Goal: Task Accomplishment & Management: Manage account settings

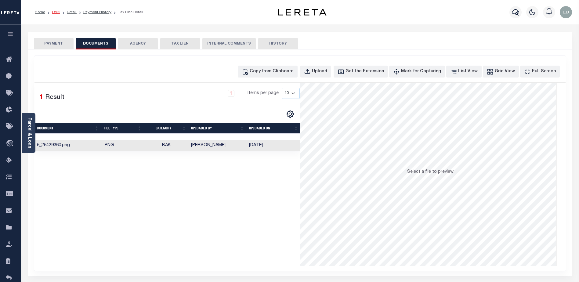
click at [56, 11] on link "OMS" at bounding box center [56, 12] width 8 height 4
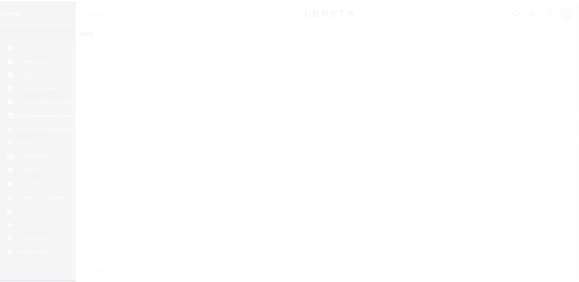
scroll to position [15, 0]
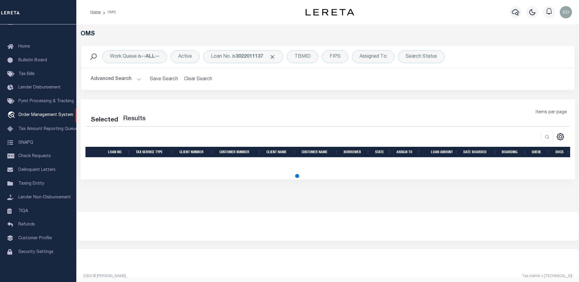
select select "200"
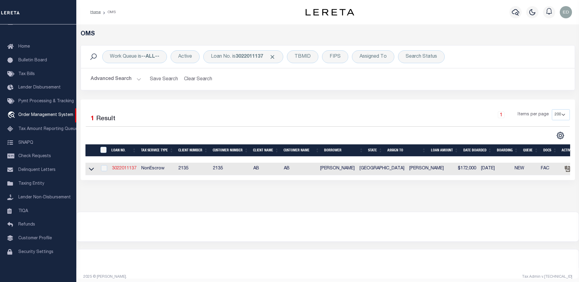
click at [125, 169] on link "3022011137" at bounding box center [124, 168] width 24 height 4
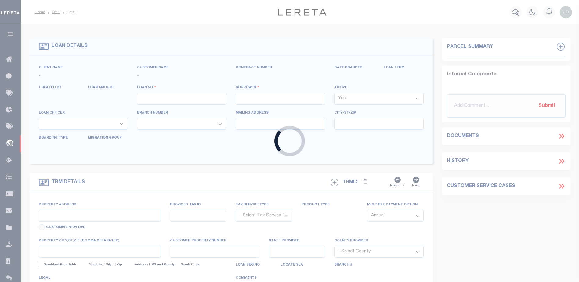
type input "3022011137"
type input "KEITH C MCCALEB"
select select "False"
select select
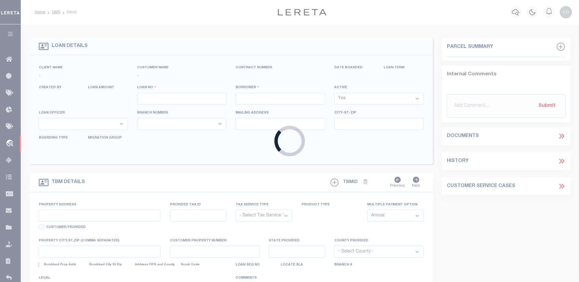
type input "17023 CREEKSIDE DR"
type input "LINDALE, TX 75771"
select select
select select "NonEscrow"
select select "7998"
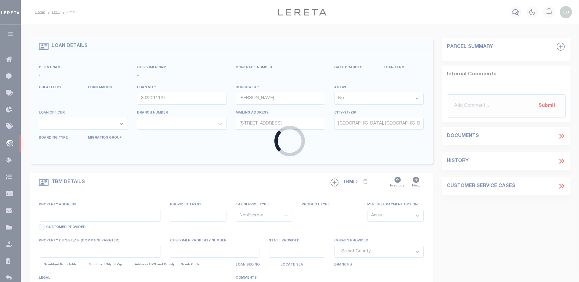
select select "2576"
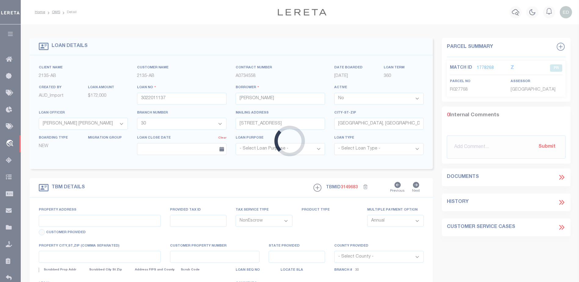
type input "11.28 ACRES CR 434"
select select
type input "LINDALE [GEOGRAPHIC_DATA] 75771"
type input "[GEOGRAPHIC_DATA]"
select select
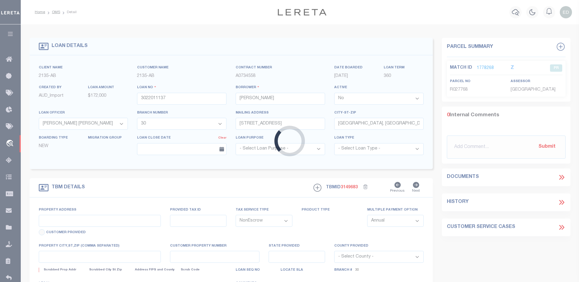
type textarea "DT 11.28 ACRS [PERSON_NAME] SVY A-140"
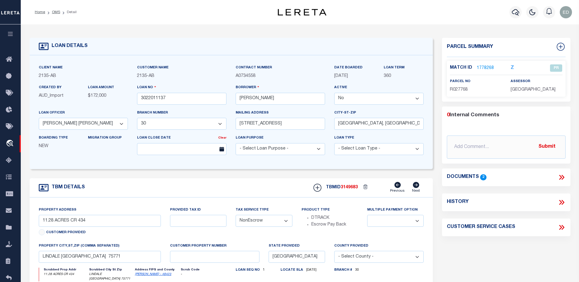
click at [555, 181] on div "Documents 2" at bounding box center [506, 177] width 119 height 8
click at [562, 178] on icon at bounding box center [562, 177] width 8 height 8
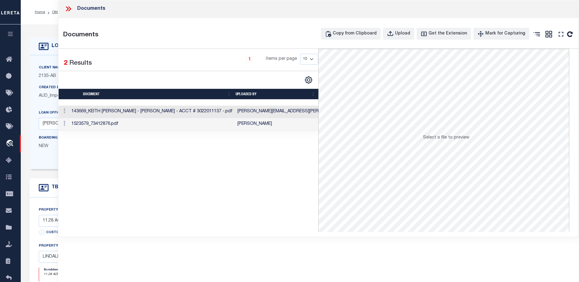
click at [44, 25] on div "LOAN DETAILS Client Name 2135" at bounding box center [300, 209] width 558 height 370
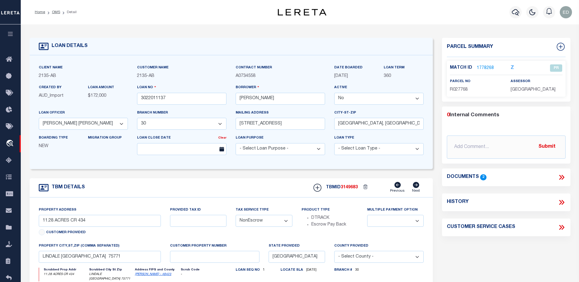
click at [490, 67] on link "1778268" at bounding box center [485, 68] width 17 height 6
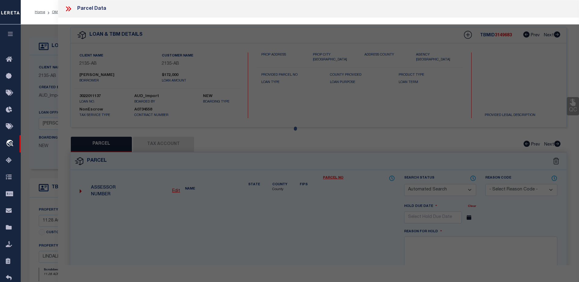
checkbox input "false"
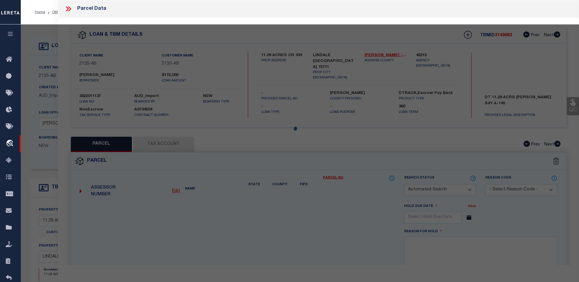
select select "PR"
type input "MCCALEB KEITH & HOPE"
select select
type input "C R 434"
type input "LINDALE TX 75771"
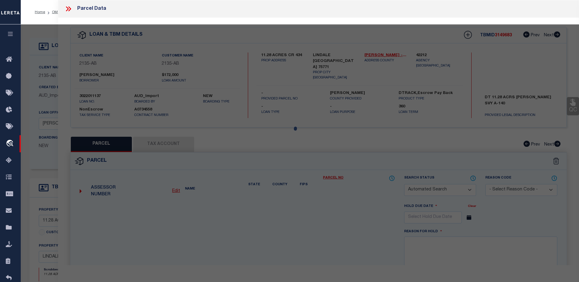
type textarea "ABST A0140 D BARCROFT TRACT 4C 11.280"
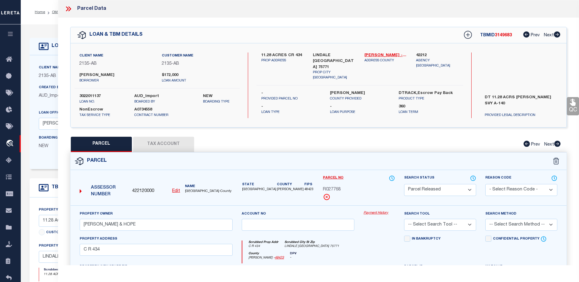
click at [383, 213] on link "Payment History" at bounding box center [379, 213] width 31 height 5
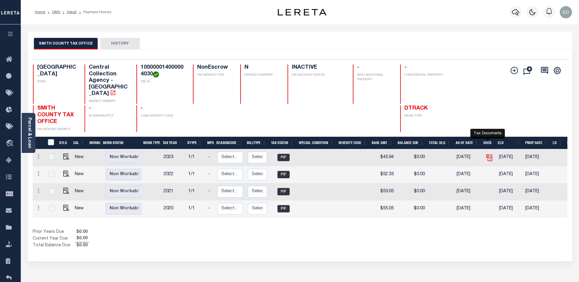
click at [488, 154] on icon "" at bounding box center [489, 158] width 8 height 8
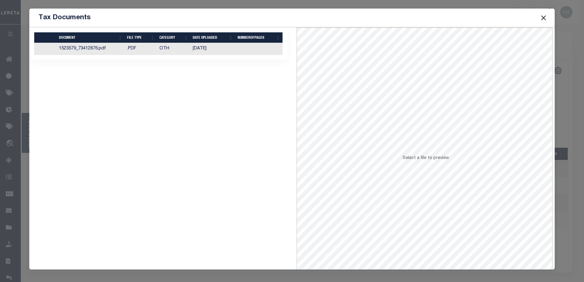
click at [544, 19] on button "Close" at bounding box center [543, 18] width 8 height 8
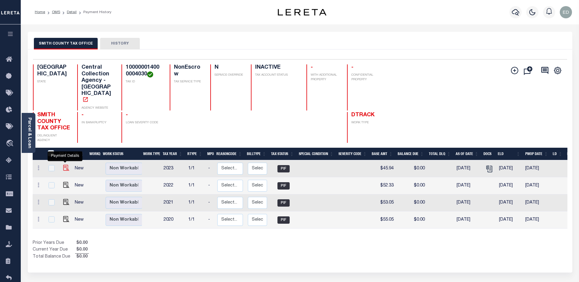
click at [65, 165] on img "" at bounding box center [66, 168] width 6 height 6
checkbox input "true"
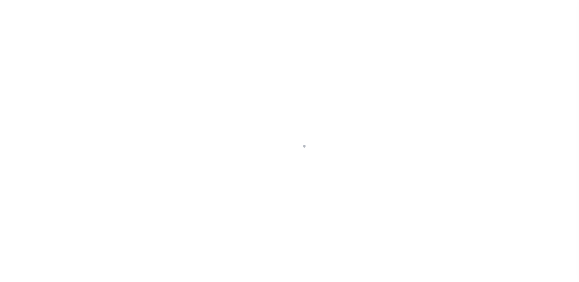
select select "PIF"
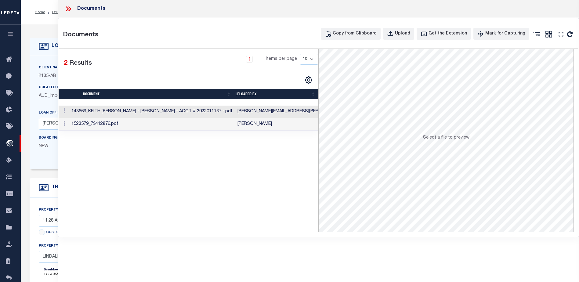
select select "False"
select select "7998"
select select "2576"
select select "NonEscrow"
click at [409, 32] on div "Upload" at bounding box center [402, 34] width 15 height 7
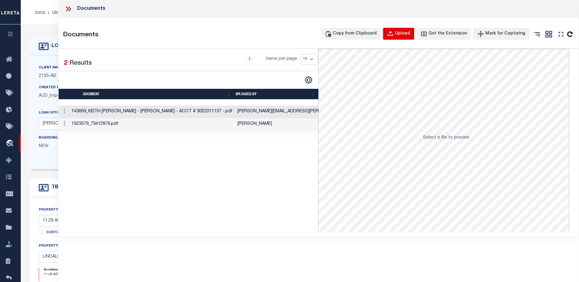
select select
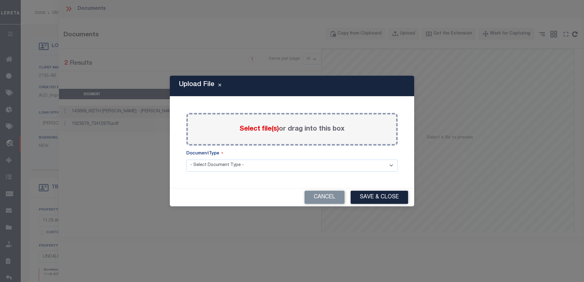
click at [245, 165] on select "- Select Document Type - LEGAL TAX SERVICE DOCUMENTS" at bounding box center [291, 166] width 211 height 12
click at [258, 141] on div "Select file(s) or drag into this box" at bounding box center [291, 129] width 211 height 33
click at [265, 124] on label "Select file(s) or drag into this box" at bounding box center [291, 129] width 105 height 10
click at [0, 0] on input "Select file(s) or drag into this box" at bounding box center [0, 0] width 0 height 0
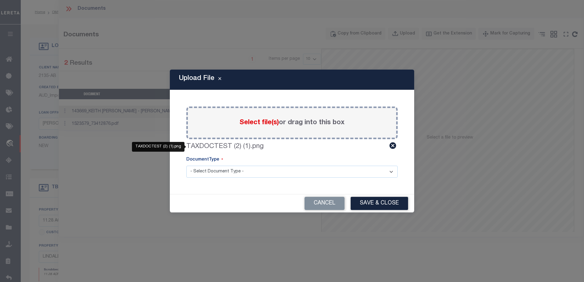
click at [191, 144] on label "TAXDOCTEST (2) (1).png" at bounding box center [224, 147] width 77 height 10
drag, startPoint x: 191, startPoint y: 144, endPoint x: 273, endPoint y: 148, distance: 82.2
click at [273, 148] on div "TAXDOCTEST (2) (1).png" at bounding box center [291, 147] width 211 height 10
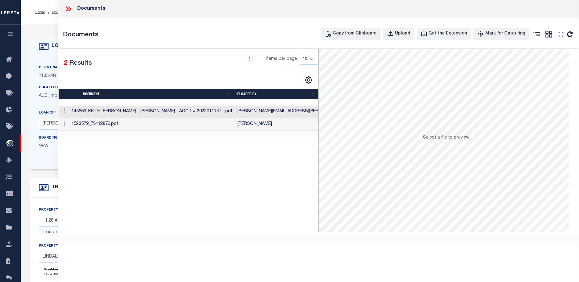
click at [276, 183] on div "Selected 2 Results 1 Items per page 10 25 50 100" at bounding box center [189, 140] width 260 height 183
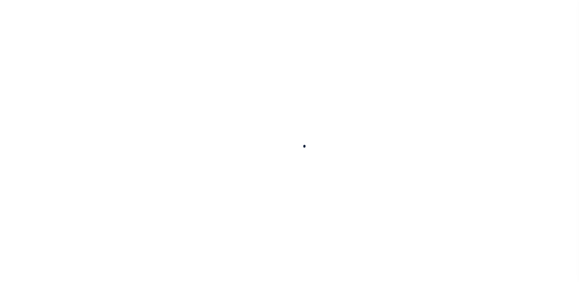
select select "PIF"
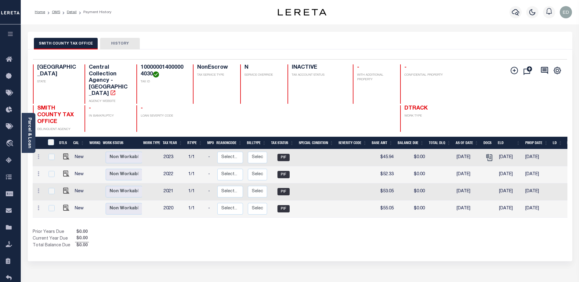
click at [173, 37] on div "SMITH COUNTY TAX OFFICE HISTORY" at bounding box center [300, 41] width 545 height 18
click at [489, 154] on icon "" at bounding box center [489, 158] width 8 height 8
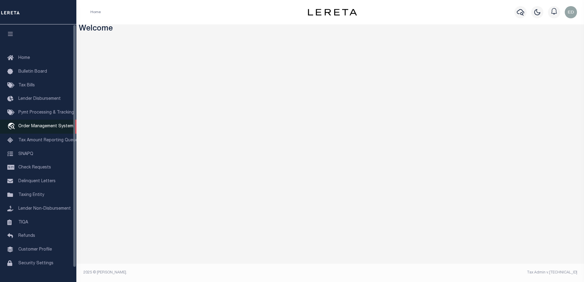
click at [38, 128] on span "Order Management System" at bounding box center [45, 126] width 55 height 4
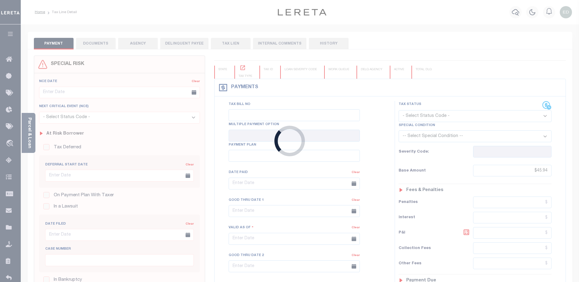
type input "[DATE]"
type input "$45.94"
type input "$50.08"
type input "$0"
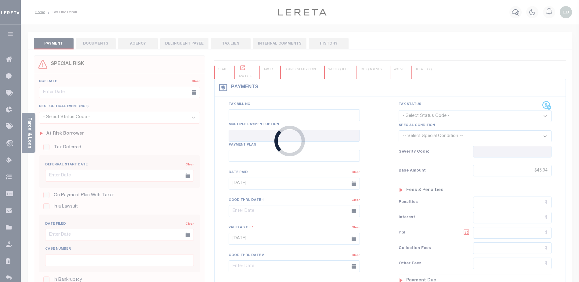
select select "PIF"
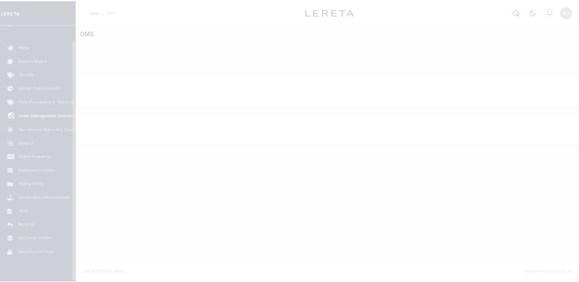
scroll to position [15, 0]
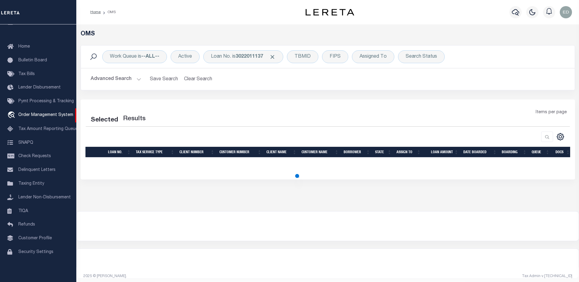
select select "200"
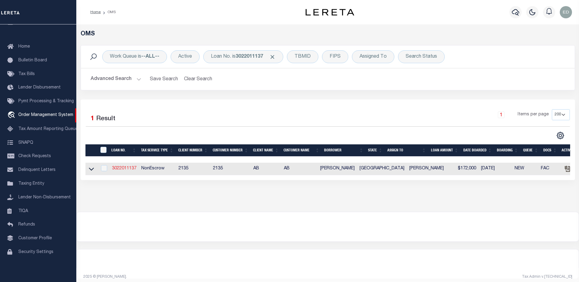
click at [122, 169] on link "3022011137" at bounding box center [124, 168] width 24 height 4
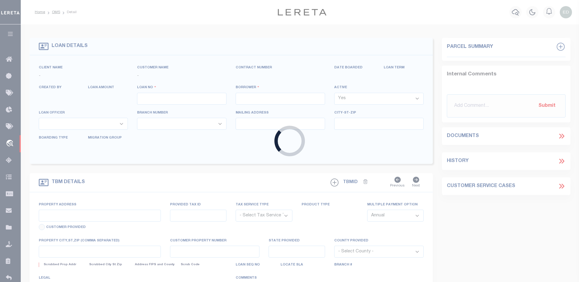
type input "3022011137"
type input "[PERSON_NAME]"
select select "False"
select select
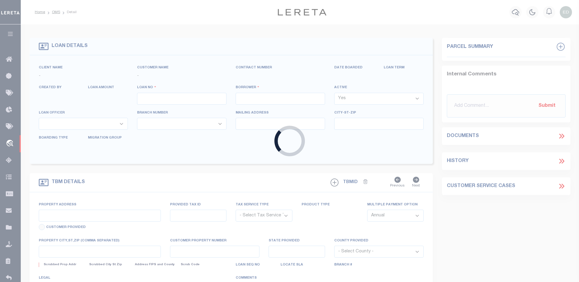
type input "[STREET_ADDRESS]"
type input "[GEOGRAPHIC_DATA], [GEOGRAPHIC_DATA] 75771"
select select
select select "NonEscrow"
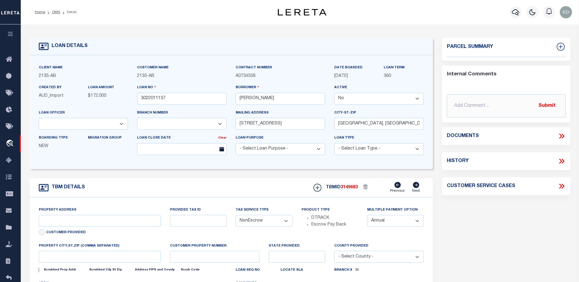
click at [560, 136] on div "Parcel Summary Internal Comments Submit Documents" at bounding box center [506, 204] width 138 height 332
select select "7998"
select select "2576"
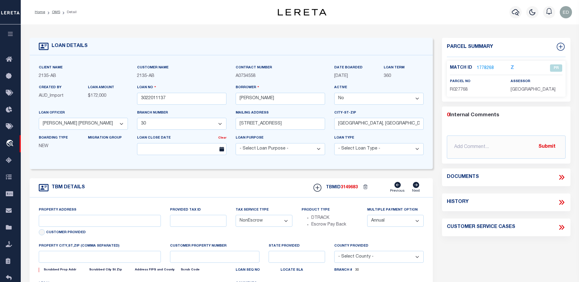
type input "11.28 ACRES CR 434"
select select
type input "LINDALE [GEOGRAPHIC_DATA] 75771"
type input "[GEOGRAPHIC_DATA]"
select select
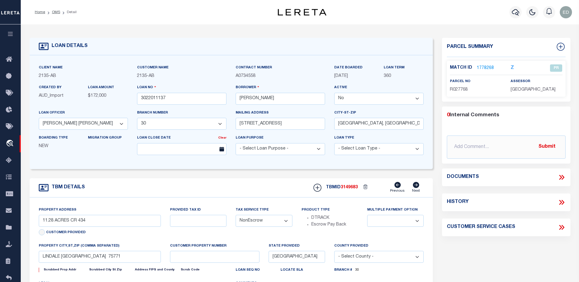
type textarea "DT 11.28 ACRS [PERSON_NAME] SVY A-140"
click at [561, 178] on icon at bounding box center [562, 177] width 8 height 8
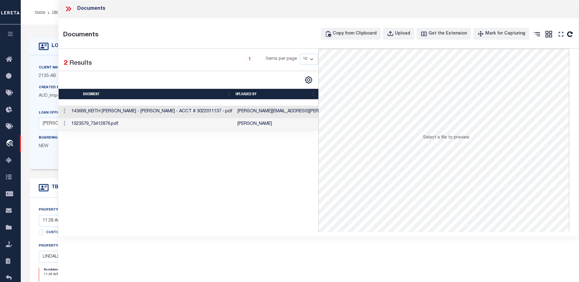
click at [37, 36] on div "LOAN DETAILS Client Name 2135 - AB Customer Name 2135 -" at bounding box center [300, 204] width 550 height 346
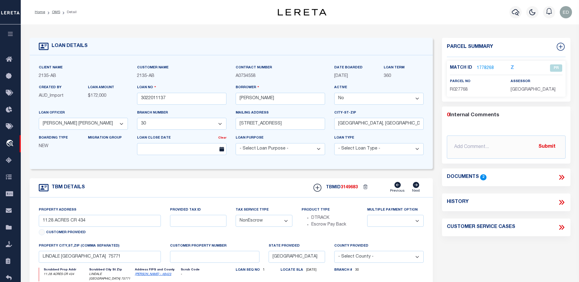
click at [488, 66] on link "1778268" at bounding box center [485, 68] width 17 height 6
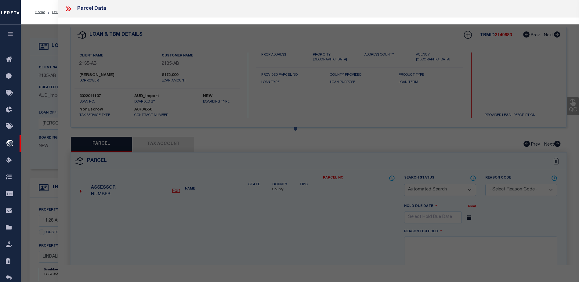
checkbox input "false"
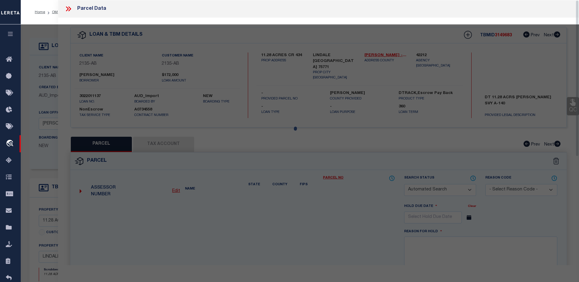
select select "PR"
type input "MCCALEB KEITH & HOPE"
select select
type input "C R 434"
type input "LINDALE TX 75771"
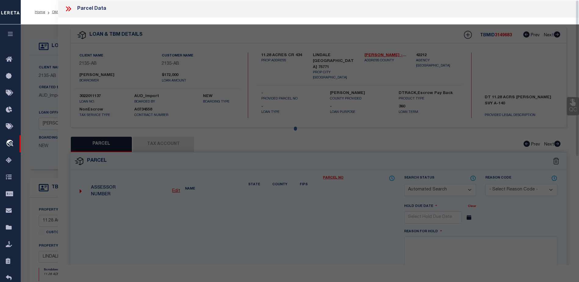
type textarea "ABST A0140 D BARCROFT TRACT 4C 11.280"
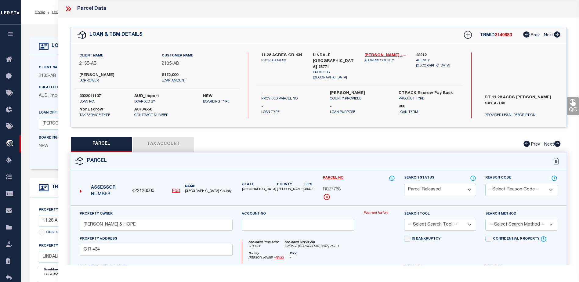
click at [377, 215] on link "Payment History" at bounding box center [379, 213] width 31 height 5
